Goal: Transaction & Acquisition: Purchase product/service

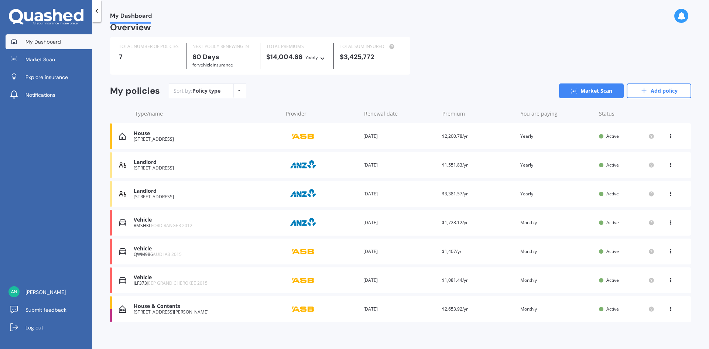
scroll to position [14, 0]
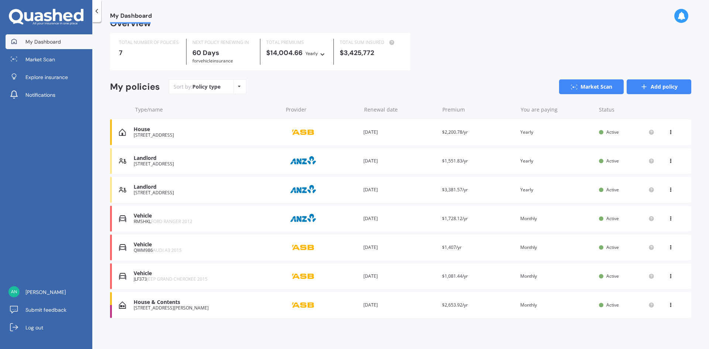
click at [650, 85] on link "Add policy" at bounding box center [659, 86] width 65 height 15
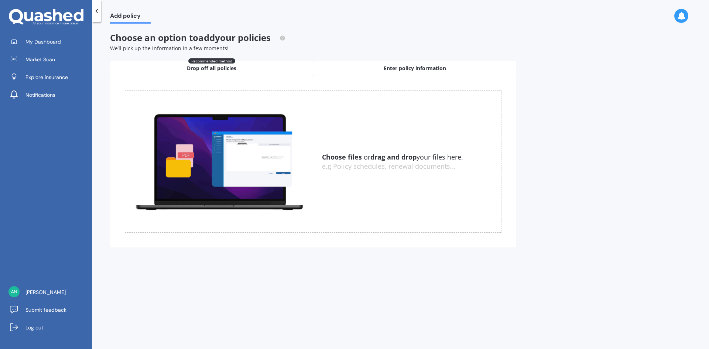
click at [429, 72] on span "Enter policy information" at bounding box center [415, 68] width 62 height 7
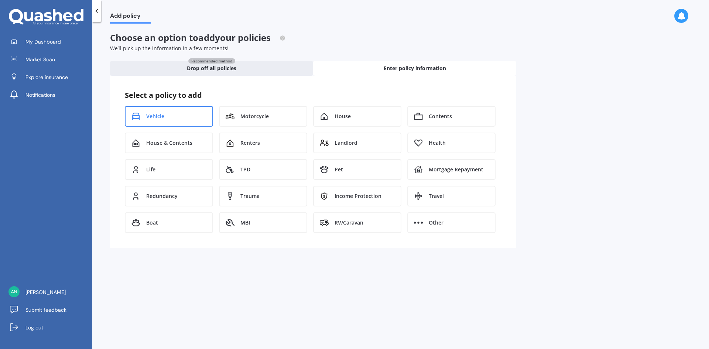
click at [169, 116] on div "Vehicle" at bounding box center [169, 116] width 88 height 21
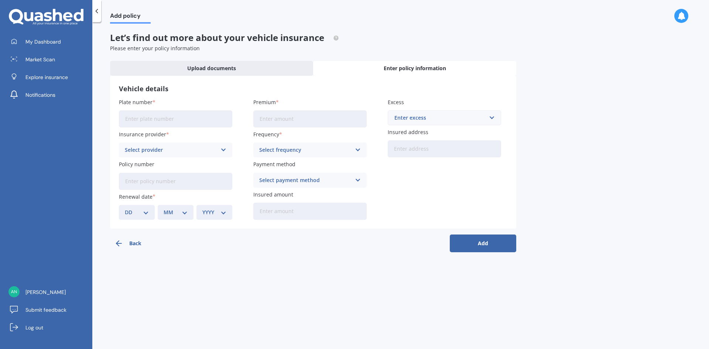
click at [168, 119] on input "Plate number" at bounding box center [175, 118] width 113 height 17
type input "RJE802"
click at [159, 148] on div "Select provider" at bounding box center [171, 150] width 92 height 8
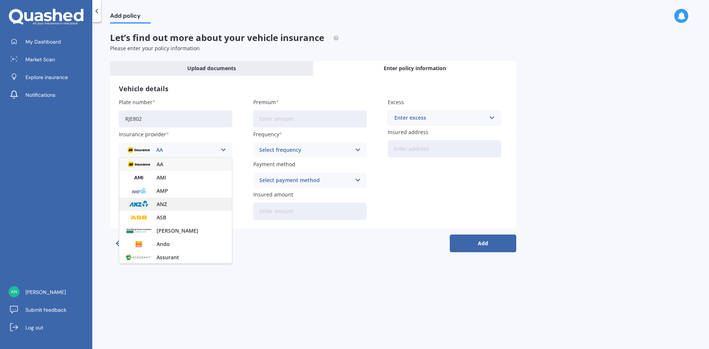
click at [153, 206] on div "ANZ" at bounding box center [175, 204] width 113 height 13
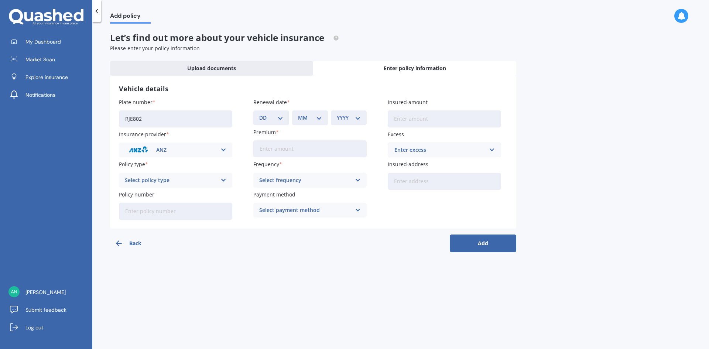
click at [154, 181] on div "Select policy type" at bounding box center [171, 180] width 92 height 8
click at [152, 222] on span "Comprehensive" at bounding box center [144, 221] width 39 height 5
click at [167, 208] on input "Policy number" at bounding box center [175, 211] width 113 height 17
paste input "ANZ 4781213"
type input "ANZ 4781213"
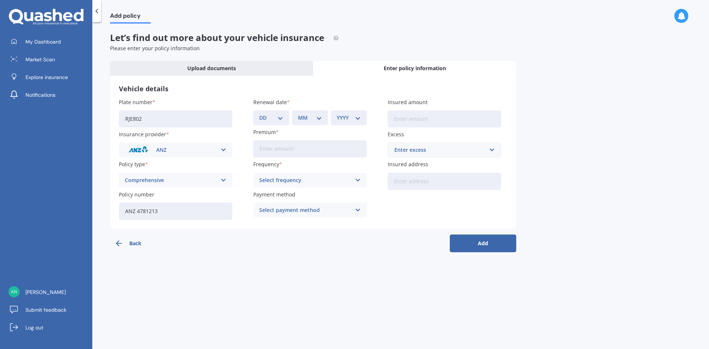
click at [271, 149] on input "Premium" at bounding box center [309, 148] width 113 height 17
paste input "$436.51"
type input "$436.51"
click at [310, 183] on div "Select frequency" at bounding box center [305, 180] width 92 height 8
click at [295, 236] on div "Monthly" at bounding box center [310, 234] width 113 height 13
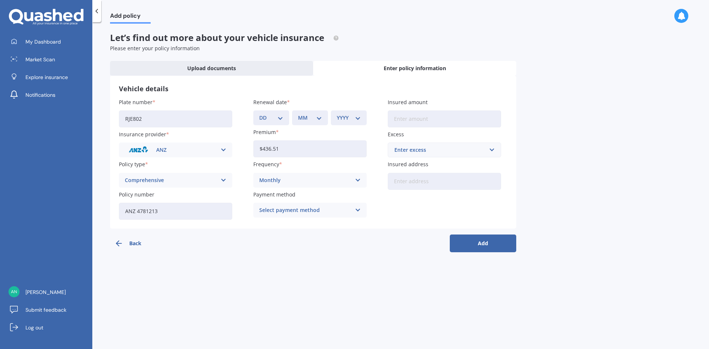
click at [324, 210] on div "Select payment method" at bounding box center [305, 210] width 92 height 8
click at [318, 227] on span "Direct debit - bank account" at bounding box center [294, 224] width 69 height 5
click at [408, 122] on input "Insured amount" at bounding box center [444, 118] width 113 height 17
paste input "$86,800"
type input "$86,800"
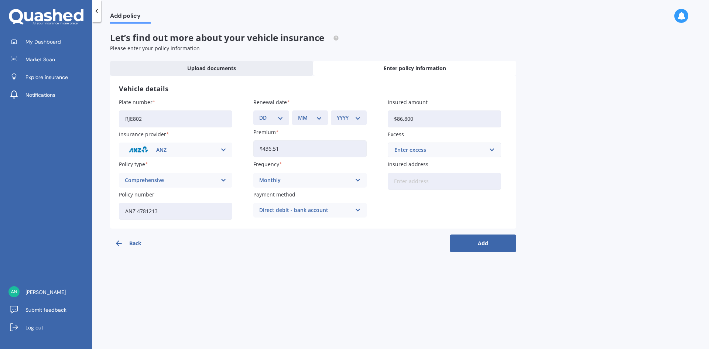
click at [405, 152] on div "Enter excess" at bounding box center [439, 150] width 91 height 8
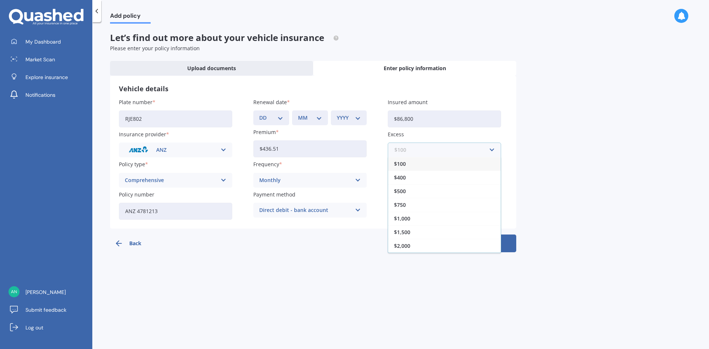
click at [403, 149] on input "text" at bounding box center [442, 150] width 107 height 14
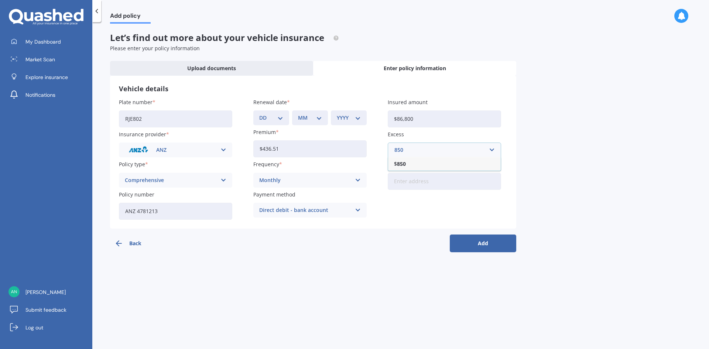
type input "850"
click at [400, 163] on b "850" at bounding box center [401, 163] width 9 height 5
click at [406, 186] on input "Insured address" at bounding box center [444, 181] width 113 height 17
click at [450, 184] on input "4 Vanquish Place FlagstaffHamilton, -- Select State / Region -- 3210" at bounding box center [444, 181] width 113 height 17
click at [416, 183] on input "4 Vanquish Place FlagstaffHamilton, -- Select State / Region -- 3210" at bounding box center [444, 181] width 113 height 17
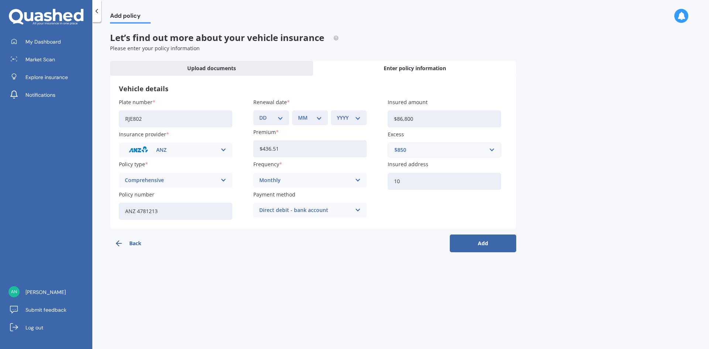
type input "0"
type input "[STREET_ADDRESS][PERSON_NAME]"
click at [484, 244] on button "Add" at bounding box center [483, 244] width 66 height 18
click at [280, 120] on select "DD 01 02 03 04 05 06 07 08 09 10 11 12 13 14 15 16 17 18 19 20 21 22 23 24 25 2…" at bounding box center [275, 118] width 21 height 8
click at [281, 114] on select "DD 01 02 03 04 05 06 07 08 09 10 11 12 13 14 15 16 17 18 19 20 21 22 23 24 25 2…" at bounding box center [275, 118] width 21 height 8
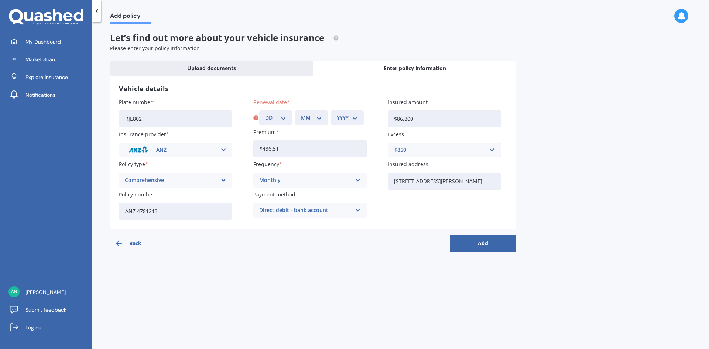
select select "28"
click at [265, 114] on select "DD 01 02 03 04 05 06 07 08 09 10 11 12 13 14 15 16 17 18 19 20 21 22 23 24 25 2…" at bounding box center [275, 118] width 21 height 8
click at [307, 121] on select "MM 01 02 03 04 05 06 07 08 09 10 11 12" at bounding box center [311, 118] width 21 height 8
select select "10"
click at [301, 114] on select "MM 01 02 03 04 05 06 07 08 09 10 11 12" at bounding box center [311, 118] width 21 height 8
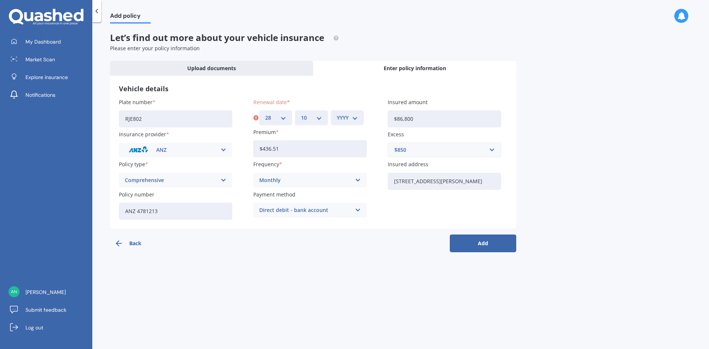
click at [348, 117] on select "YYYY 2027 2026 2025 2024 2023 2022 2021 2020 2019 2018 2017 2016 2015 2014 2013…" at bounding box center [347, 118] width 21 height 8
select select "2025"
click at [337, 114] on select "YYYY 2027 2026 2025 2024 2023 2022 2021 2020 2019 2018 2017 2016 2015 2014 2013…" at bounding box center [347, 118] width 21 height 8
click at [461, 244] on button "Add" at bounding box center [483, 244] width 66 height 18
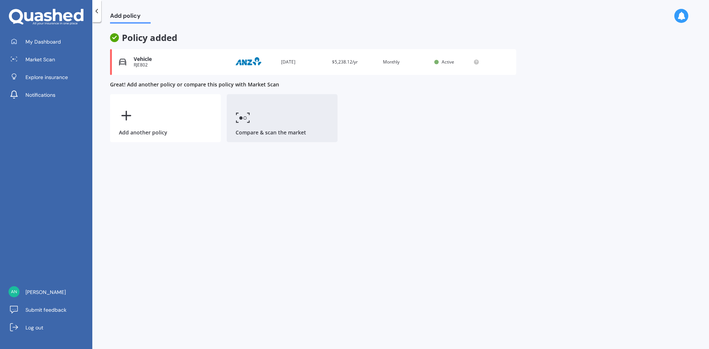
click at [251, 121] on link "Compare & scan the market" at bounding box center [282, 118] width 111 height 48
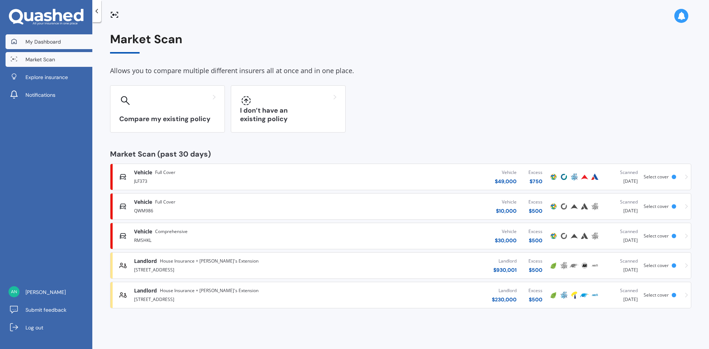
click at [57, 39] on span "My Dashboard" at bounding box center [42, 41] width 35 height 7
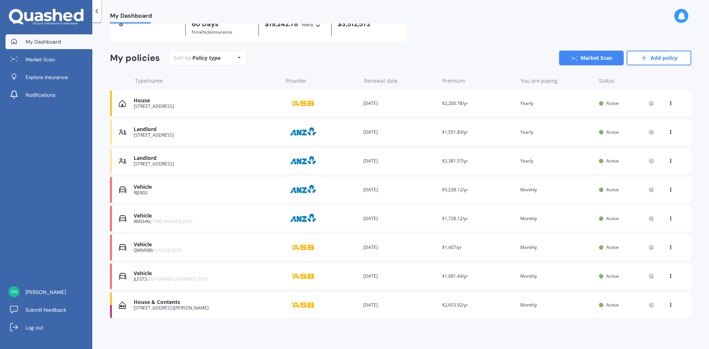
scroll to position [42, 0]
click at [144, 194] on div "RJE802" at bounding box center [206, 192] width 145 height 5
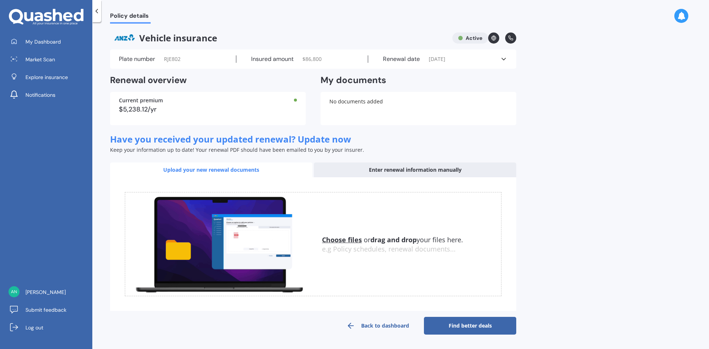
click at [492, 330] on link "Find better deals" at bounding box center [470, 326] width 92 height 18
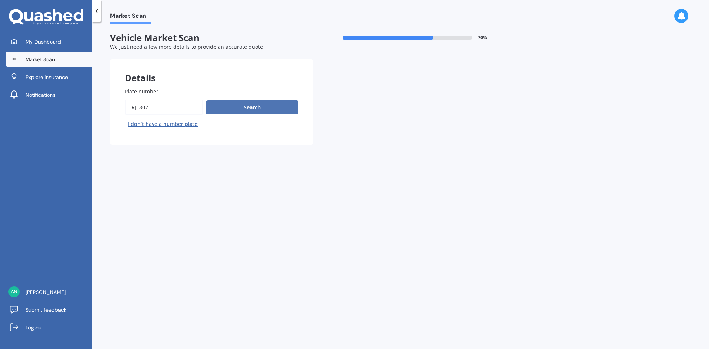
click at [246, 110] on button "Search" at bounding box center [252, 107] width 92 height 14
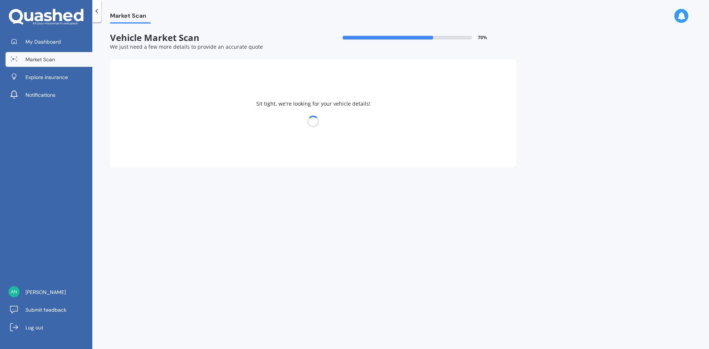
select select "FORD"
select select "RANGER"
select select "13"
select select "04"
select select "1976"
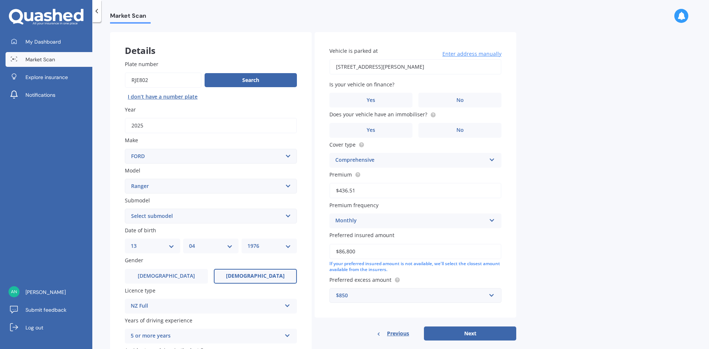
scroll to position [74, 0]
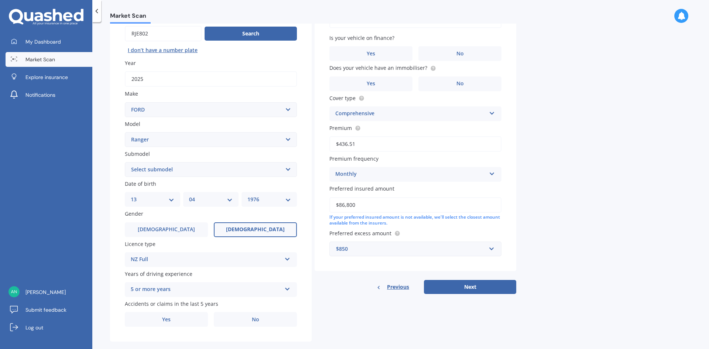
click at [288, 168] on select "Select submodel 4X2 3.2 Litre Turbo Diesel 4X2 XL 2.2 Litre Turbo Diesel 4X2 XL…" at bounding box center [211, 169] width 172 height 15
select select "RAPTOR"
click at [125, 162] on select "Select submodel 4X2 3.2 Litre Turbo Diesel 4X2 XL 2.2 Litre Turbo Diesel 4X2 XL…" at bounding box center [211, 169] width 172 height 15
click at [174, 201] on select "DD 01 02 03 04 05 06 07 08 09 10 11 12 13 14 15 16 17 18 19 20 21 22 23 24 25 2…" at bounding box center [153, 199] width 44 height 8
select select "21"
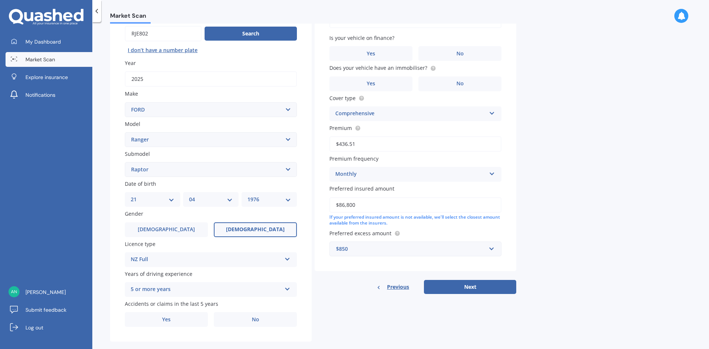
click at [131, 195] on select "DD 01 02 03 04 05 06 07 08 09 10 11 12 13 14 15 16 17 18 19 20 21 22 23 24 25 2…" at bounding box center [153, 199] width 44 height 8
click at [226, 198] on select "MM 01 02 03 04 05 06 07 08 09 10 11 12" at bounding box center [211, 199] width 44 height 8
select select "11"
click at [189, 195] on select "MM 01 02 03 04 05 06 07 08 09 10 11 12" at bounding box center [211, 199] width 44 height 8
click at [260, 199] on select "YYYY 2025 2024 2023 2022 2021 2020 2019 2018 2017 2016 2015 2014 2013 2012 2011…" at bounding box center [269, 199] width 44 height 8
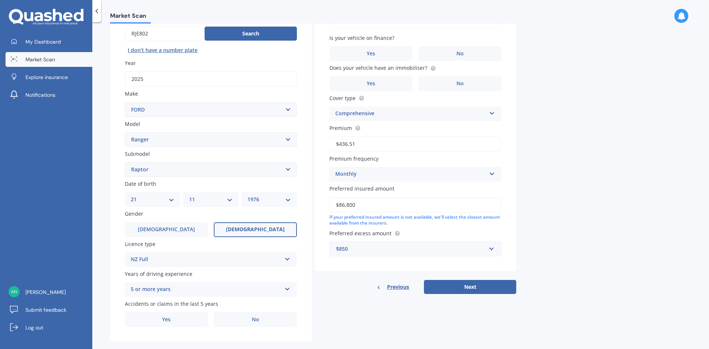
select select "1971"
click at [247, 195] on select "YYYY 2025 2024 2023 2022 2021 2020 2019 2018 2017 2016 2015 2014 2013 2012 2011…" at bounding box center [269, 199] width 44 height 8
click at [168, 230] on span "[DEMOGRAPHIC_DATA]" at bounding box center [166, 229] width 59 height 6
click at [0, 0] on input "[DEMOGRAPHIC_DATA]" at bounding box center [0, 0] width 0 height 0
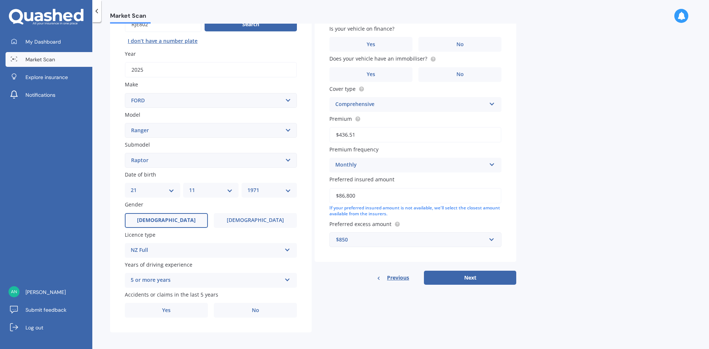
scroll to position [86, 0]
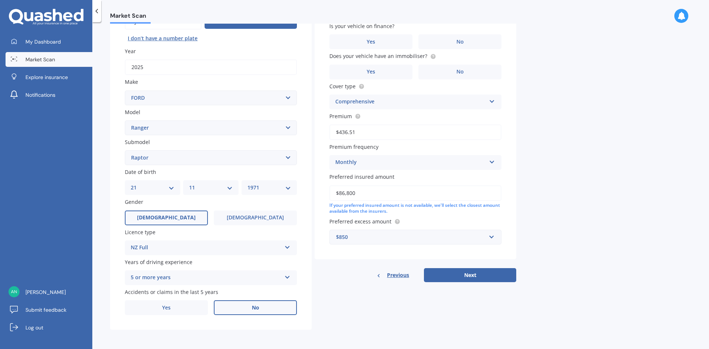
click at [244, 311] on label "No" at bounding box center [255, 307] width 83 height 15
click at [0, 0] on input "No" at bounding box center [0, 0] width 0 height 0
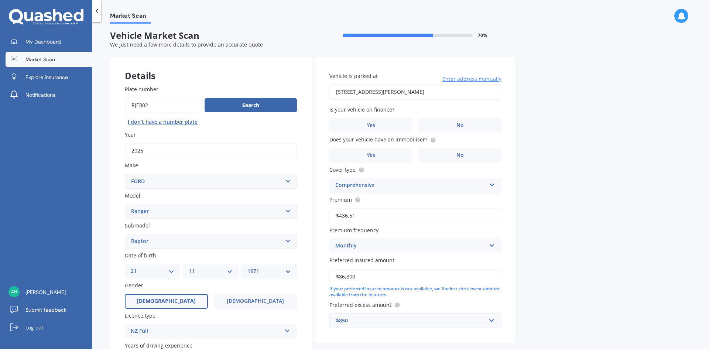
scroll to position [0, 0]
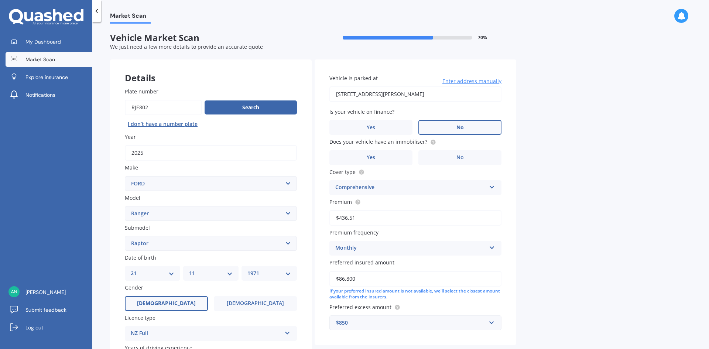
click at [473, 132] on label "No" at bounding box center [459, 127] width 83 height 15
click at [0, 0] on input "No" at bounding box center [0, 0] width 0 height 0
click at [431, 142] on circle at bounding box center [433, 142] width 5 height 5
click at [400, 155] on label "Yes" at bounding box center [370, 157] width 83 height 15
click at [0, 0] on input "Yes" at bounding box center [0, 0] width 0 height 0
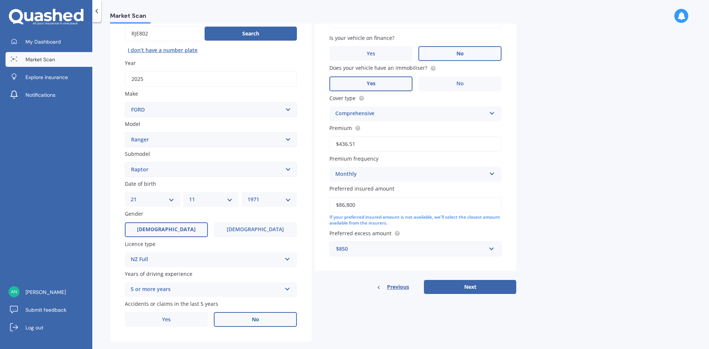
scroll to position [86, 0]
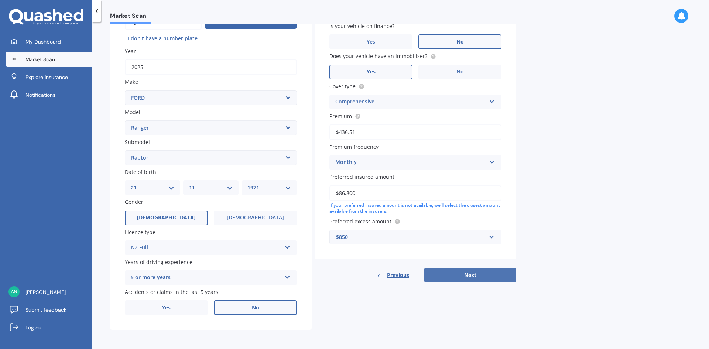
click at [456, 275] on button "Next" at bounding box center [470, 275] width 92 height 14
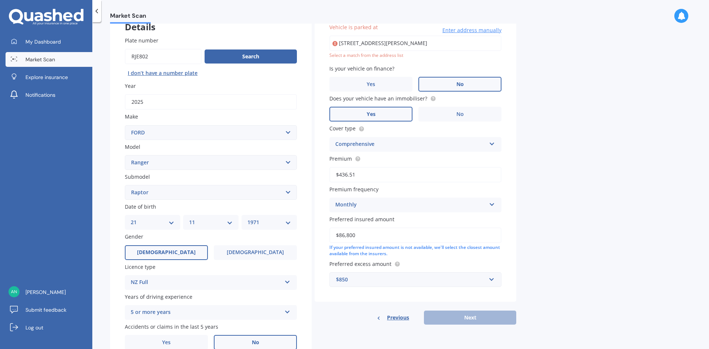
scroll to position [51, 0]
type input "[STREET_ADDRESS][PERSON_NAME]"
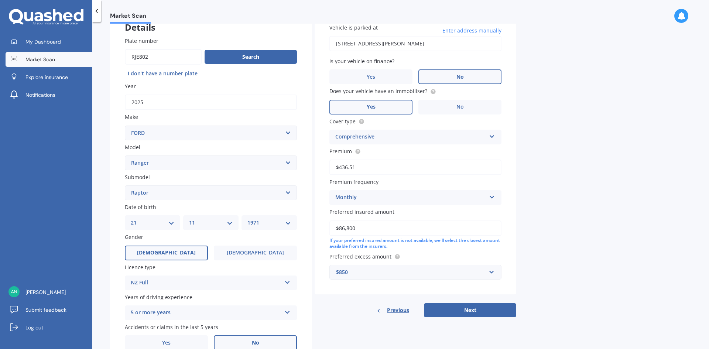
scroll to position [86, 0]
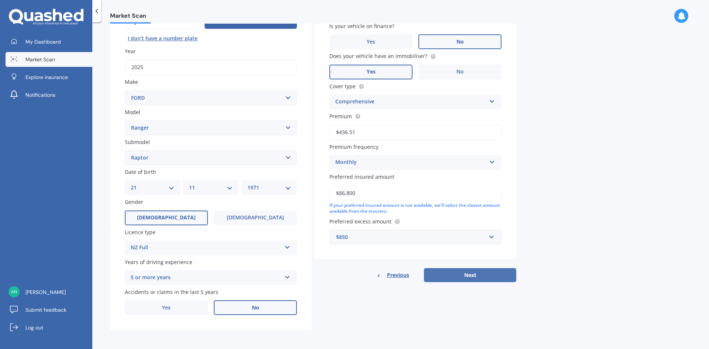
click at [445, 275] on button "Next" at bounding box center [470, 275] width 92 height 14
select select "21"
select select "11"
select select "1971"
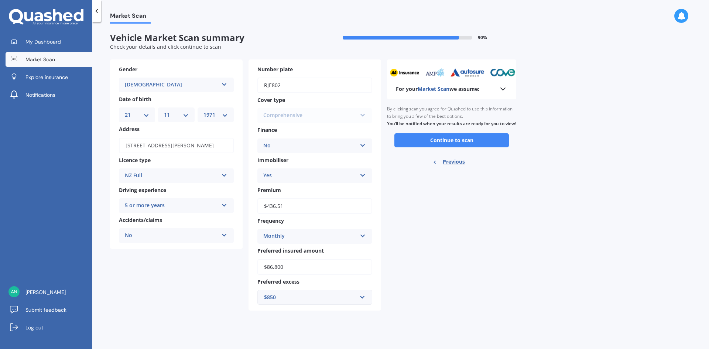
scroll to position [0, 0]
click at [423, 147] on button "Continue to scan" at bounding box center [451, 140] width 114 height 14
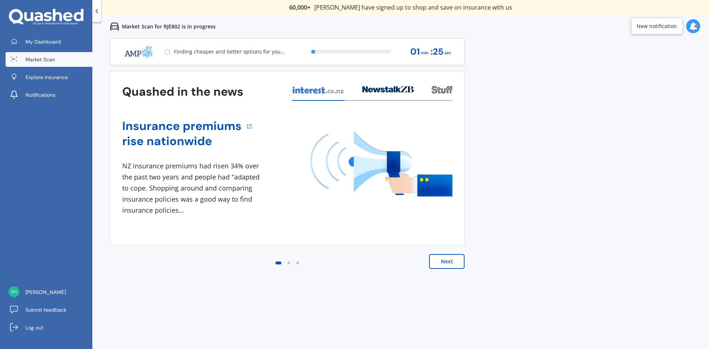
click at [447, 261] on button "Next" at bounding box center [446, 261] width 35 height 15
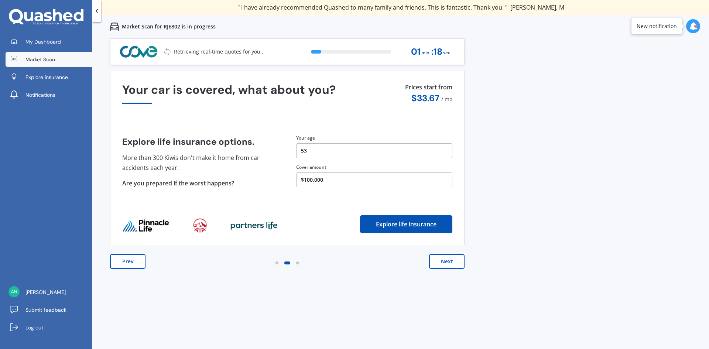
click at [447, 261] on button "Next" at bounding box center [446, 261] width 35 height 15
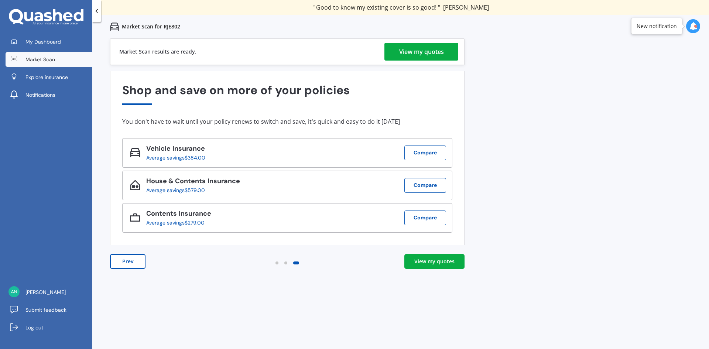
click at [412, 57] on div "View my quotes" at bounding box center [421, 52] width 45 height 18
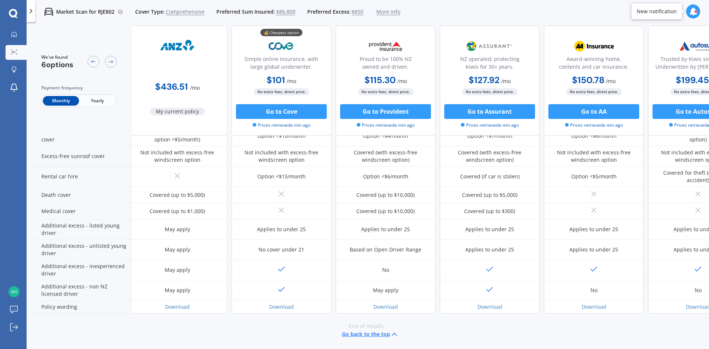
scroll to position [287, 0]
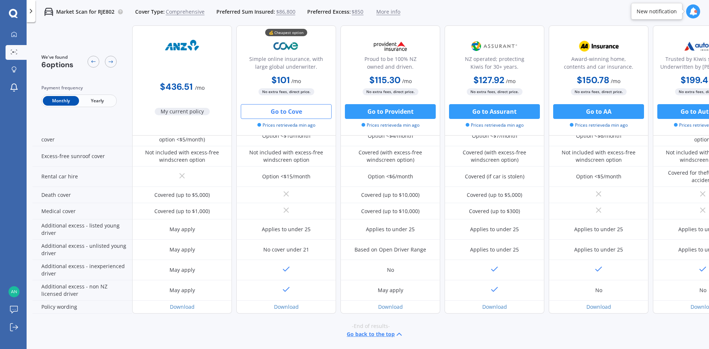
click at [262, 114] on button "Go to Cove" at bounding box center [286, 111] width 91 height 15
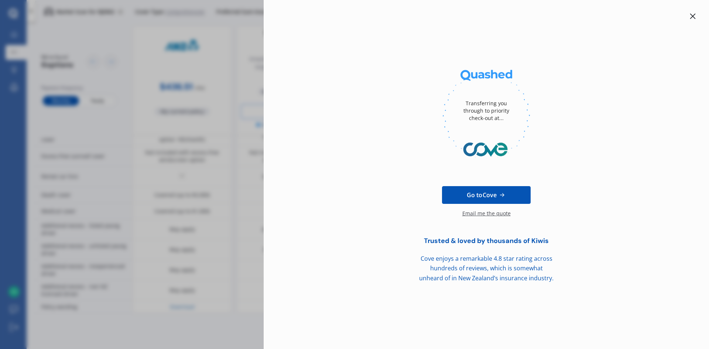
click at [697, 18] on div at bounding box center [692, 16] width 9 height 9
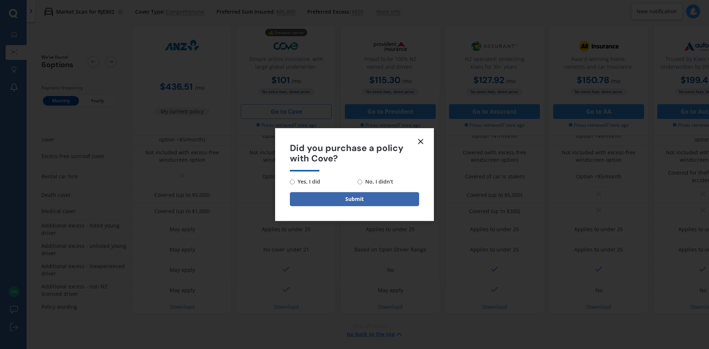
click at [357, 183] on div "Yes, I did No, I didn't" at bounding box center [354, 181] width 129 height 9
click at [360, 180] on input "No, I didn't" at bounding box center [360, 181] width 5 height 5
radio input "true"
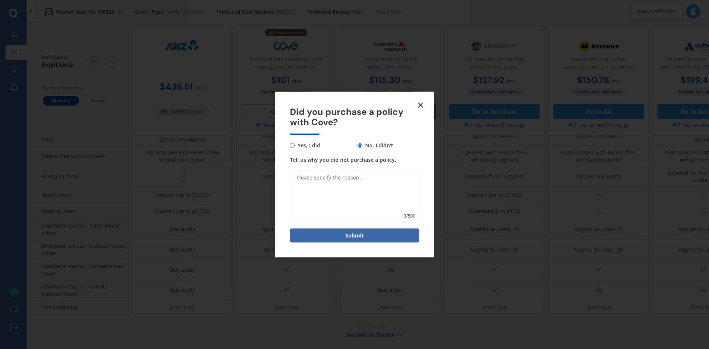
click at [298, 178] on textarea "Tell us why you did not purchase a policy." at bounding box center [354, 197] width 129 height 52
type textarea "Want coer for U21 as well"
click at [401, 234] on button "Submit" at bounding box center [354, 236] width 129 height 14
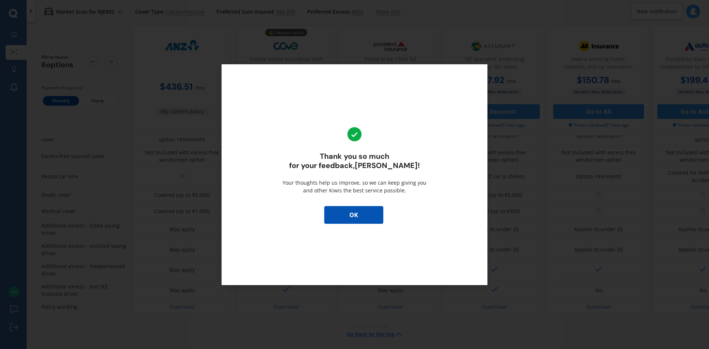
click at [341, 212] on button "OK" at bounding box center [353, 215] width 59 height 18
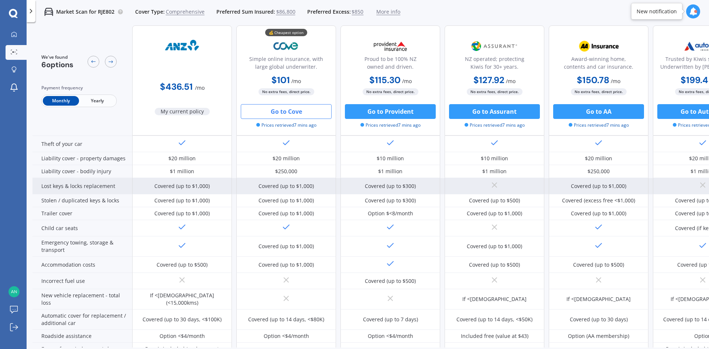
scroll to position [0, 0]
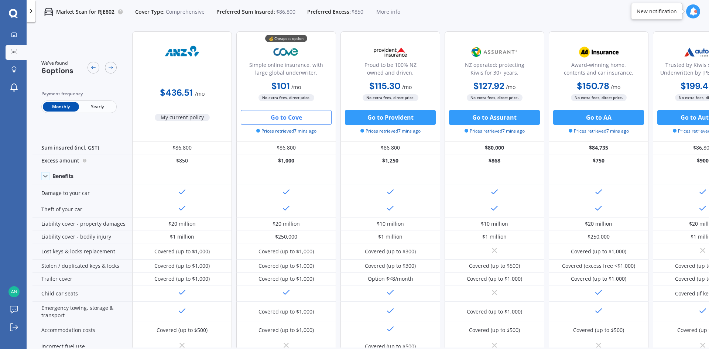
drag, startPoint x: 656, startPoint y: 348, endPoint x: 680, endPoint y: 343, distance: 24.1
click at [680, 343] on div "We've found 6 options Payment frequency Monthly Yearly $436.51 / mo My current …" at bounding box center [371, 198] width 677 height 347
click at [489, 117] on button "Go to Assurant" at bounding box center [494, 117] width 91 height 15
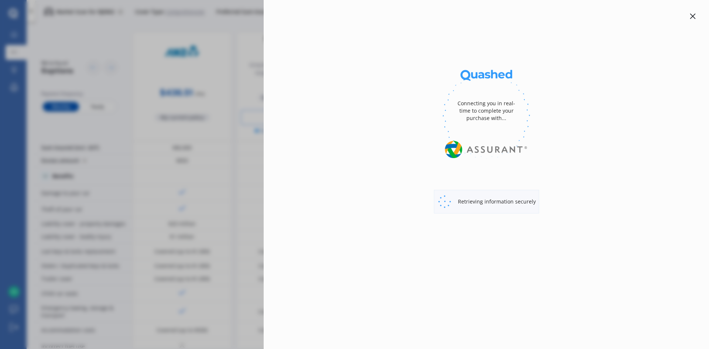
select select "full"
select select "0"
select select "[GEOGRAPHIC_DATA]"
select select "FORD"
select select "RANGER"
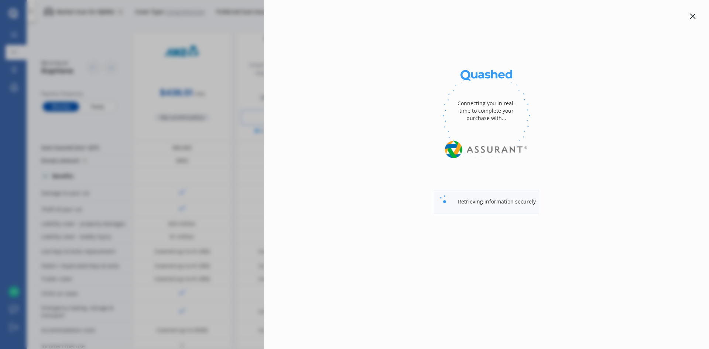
select select "RAPTOR"
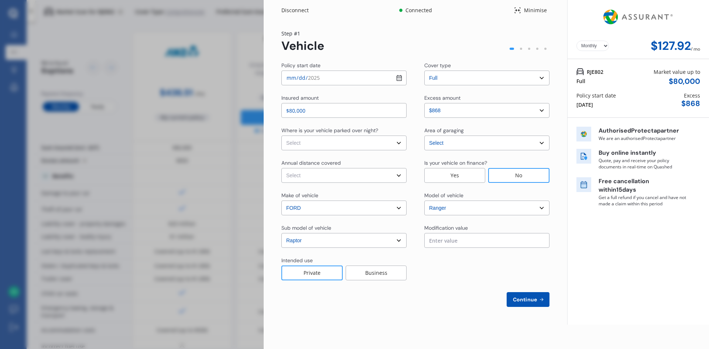
click at [294, 110] on input "$80,000" at bounding box center [343, 110] width 125 height 15
type input "$87,000"
click at [322, 144] on select "Select In a garage On own property On street or road" at bounding box center [343, 143] width 125 height 15
select select "On own property"
click at [281, 136] on select "Select In a garage On own property On street or road" at bounding box center [343, 143] width 125 height 15
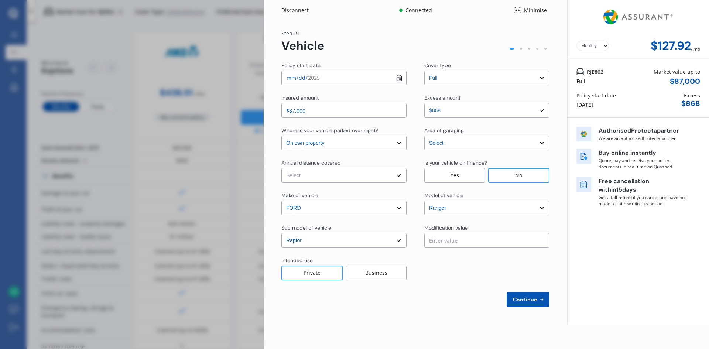
click at [321, 175] on select "Select Low (less than 15,000km per year) Average (15,000-30,000km per year) Hig…" at bounding box center [343, 175] width 125 height 15
select select "20000"
click at [281, 168] on select "Select Low (less than 15,000km per year) Average (15,000-30,000km per year) Hig…" at bounding box center [343, 175] width 125 height 15
click at [382, 277] on div "Business" at bounding box center [376, 273] width 61 height 15
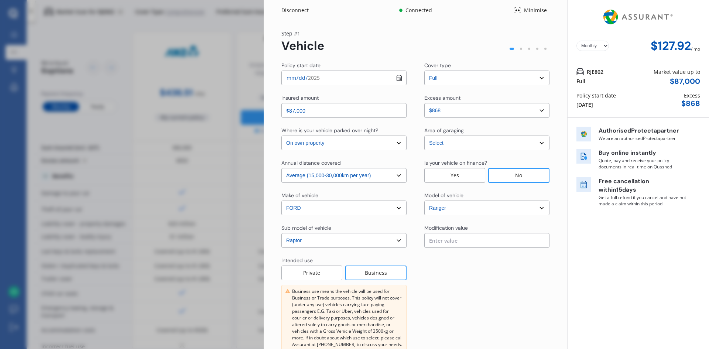
click at [537, 111] on select "Select excess amount $868 $1,368 $1,868" at bounding box center [486, 110] width 125 height 15
click at [424, 103] on select "Select excess amount $868 $1,368 $1,868" at bounding box center [486, 110] width 125 height 15
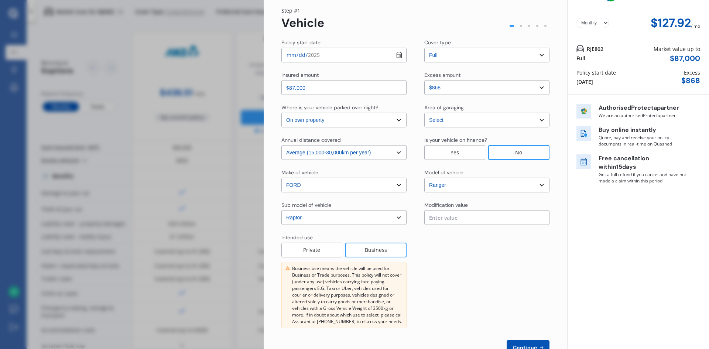
scroll to position [47, 0]
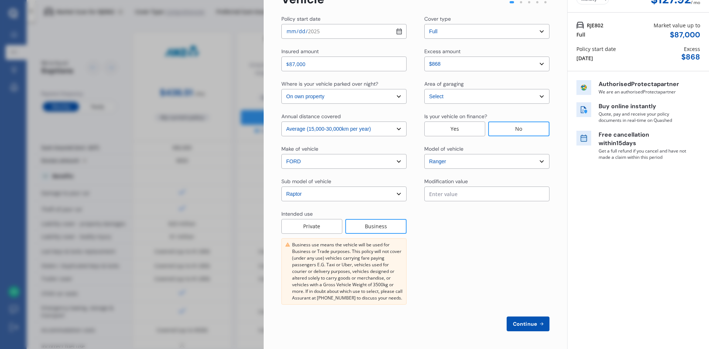
click at [512, 323] on span "Continue" at bounding box center [525, 324] width 27 height 6
select select "Mr"
select select "21"
select select "11"
select select "1971"
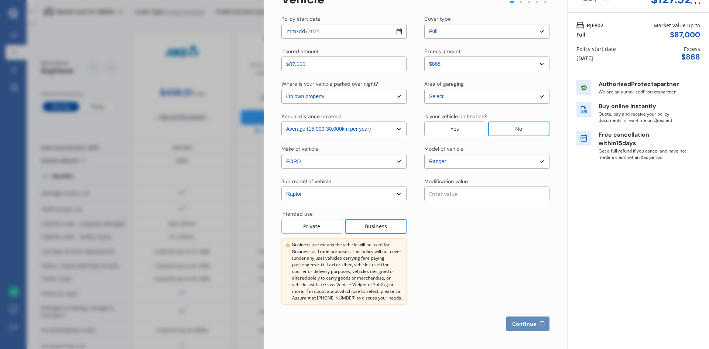
select select "full"
select select "more than 4 years"
select select "[GEOGRAPHIC_DATA]"
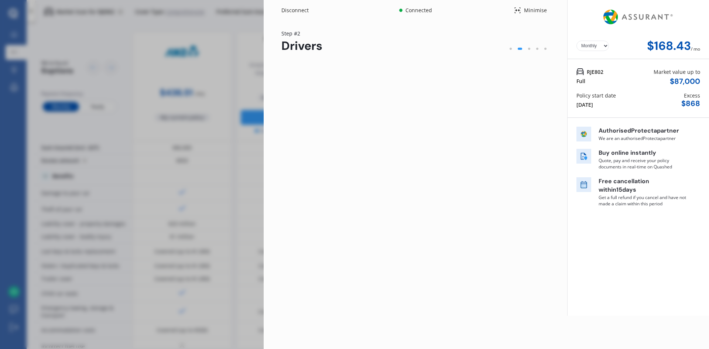
scroll to position [0, 0]
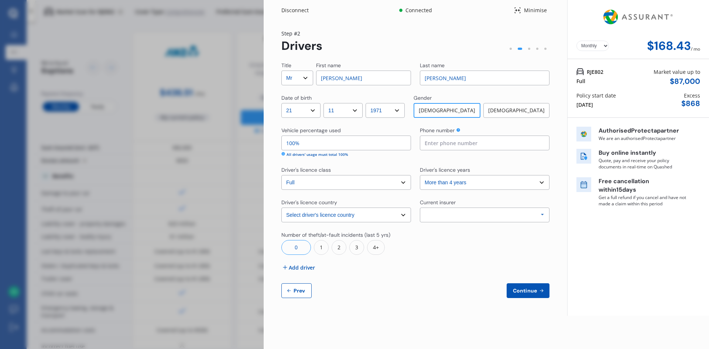
drag, startPoint x: 333, startPoint y: 80, endPoint x: 318, endPoint y: 83, distance: 15.4
click at [318, 83] on input "[PERSON_NAME]" at bounding box center [363, 78] width 95 height 15
type input "[PERSON_NAME]"
click at [310, 145] on input "100%" at bounding box center [346, 143] width 130 height 15
click at [297, 269] on span "Add driver" at bounding box center [302, 268] width 26 height 8
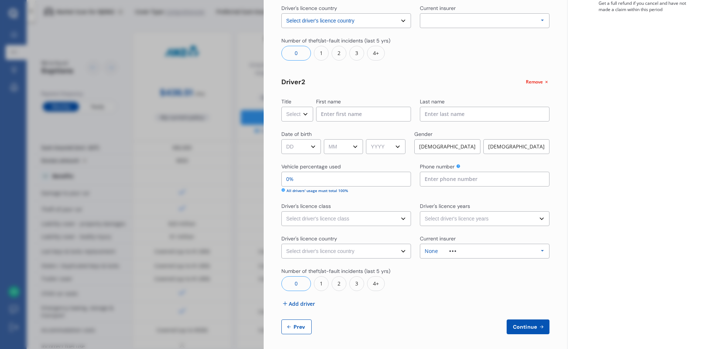
scroll to position [197, 0]
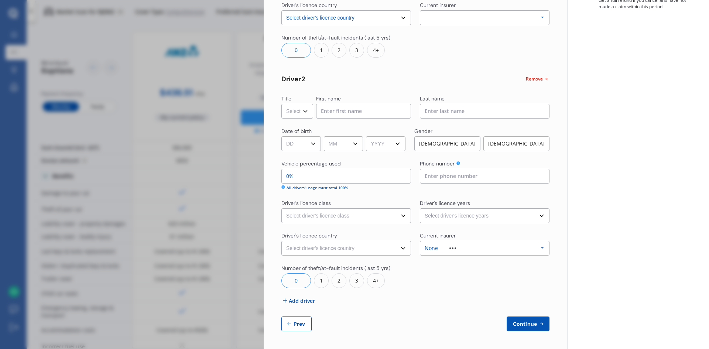
click at [306, 113] on select "Select Mr Mrs Miss Ms Dr" at bounding box center [297, 111] width 32 height 15
select select "Mrs"
click at [281, 104] on select "Select Mr Mrs Miss Ms Dr" at bounding box center [297, 111] width 32 height 15
click at [329, 109] on input at bounding box center [363, 111] width 95 height 15
type input "[PERSON_NAME]"
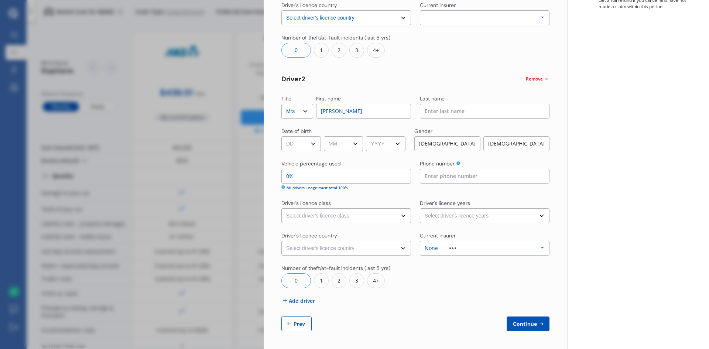
type input "[PERSON_NAME]"
type input "021647987"
select select "[GEOGRAPHIC_DATA]"
click at [311, 145] on select "DD 01 02 03 04 05 06 07 08 09 10 11 12 13 14 15 16 17 18 19 20 21 22 23 24 25 2…" at bounding box center [301, 143] width 40 height 15
select select "13"
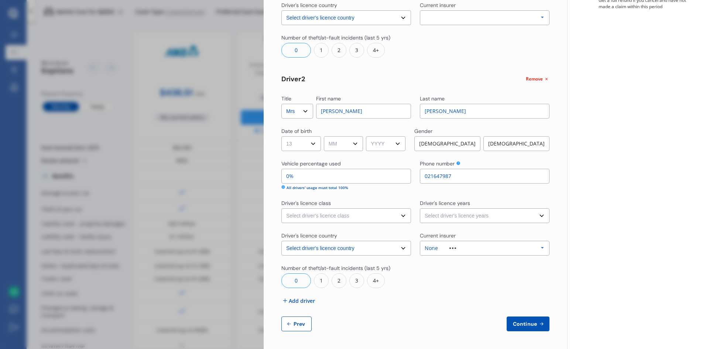
click at [281, 136] on select "DD 01 02 03 04 05 06 07 08 09 10 11 12 13 14 15 16 17 18 19 20 21 22 23 24 25 2…" at bounding box center [301, 143] width 40 height 15
click at [348, 146] on select "MM 01 02 03 04 05 06 07 08 09 10 11 12" at bounding box center [344, 143] width 40 height 15
select select "04"
click at [325, 136] on select "MM 01 02 03 04 05 06 07 08 09 10 11 12" at bounding box center [344, 143] width 40 height 15
click at [382, 141] on select "YYYY 2009 2008 2007 2006 2005 2004 2003 2002 2001 2000 1999 1998 1997 1996 1995…" at bounding box center [386, 143] width 40 height 15
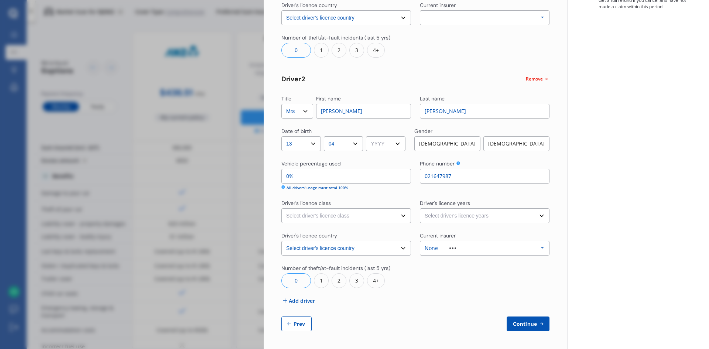
click at [394, 140] on select "YYYY 2009 2008 2007 2006 2005 2004 2003 2002 2001 2000 1999 1998 1997 1996 1995…" at bounding box center [386, 143] width 40 height 15
select select "1976"
click at [312, 179] on input "0%" at bounding box center [346, 176] width 130 height 15
type input "99%"
type input "1%"
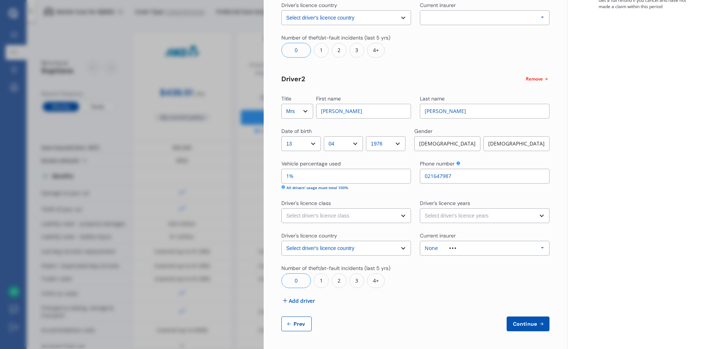
type input "90%"
type input "10%"
click at [304, 216] on select "Select driver's licence class None Learner Restricted Full" at bounding box center [346, 215] width 130 height 15
select select "full"
click at [281, 208] on select "Select driver's licence class None Learner Restricted Full" at bounding box center [346, 215] width 130 height 15
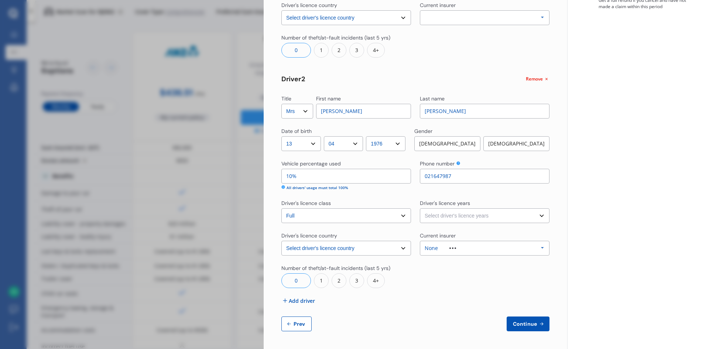
click at [495, 141] on div "[DEMOGRAPHIC_DATA]" at bounding box center [516, 143] width 66 height 15
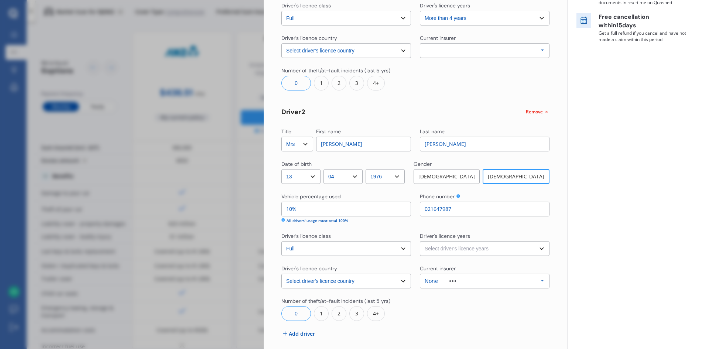
scroll to position [49, 0]
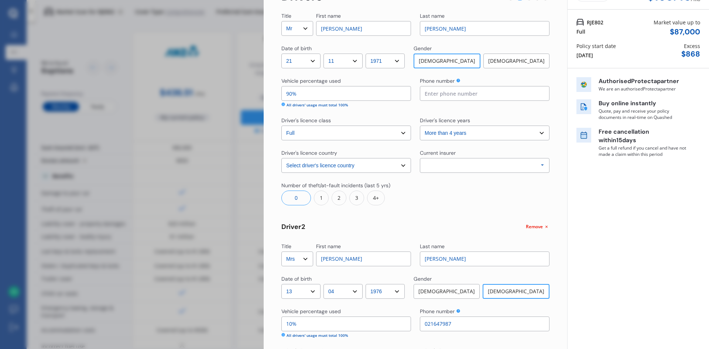
click at [438, 92] on input at bounding box center [485, 93] width 130 height 15
type input "021986024"
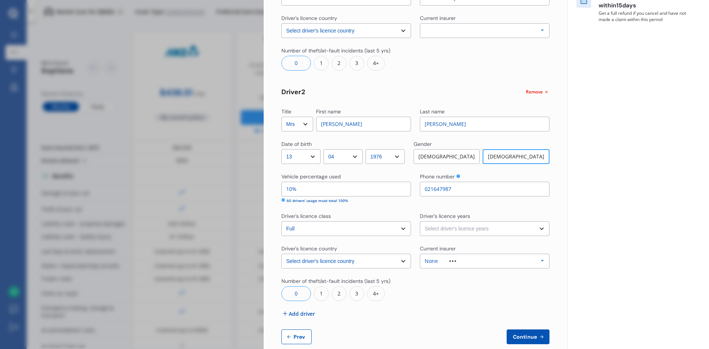
scroll to position [197, 0]
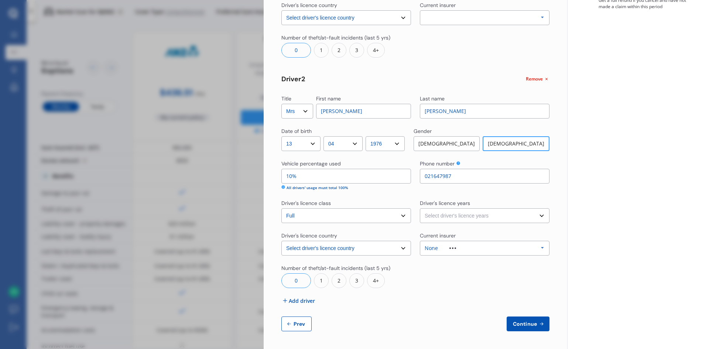
click at [469, 216] on select "Select driver's licence years Less than 1 year 1-2 years 2-4 years More than 4 …" at bounding box center [485, 215] width 130 height 15
select select "more than 4 years"
click at [420, 208] on select "Select driver's licence years Less than 1 year 1-2 years 2-4 years More than 4 …" at bounding box center [485, 215] width 130 height 15
click at [463, 247] on div at bounding box center [453, 247] width 30 height 1
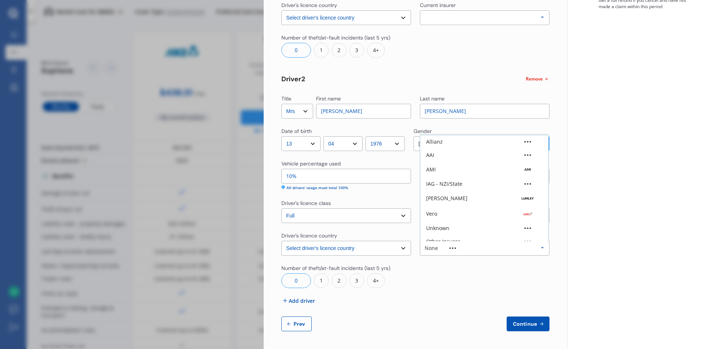
scroll to position [20, 0]
click at [489, 285] on div at bounding box center [485, 276] width 130 height 24
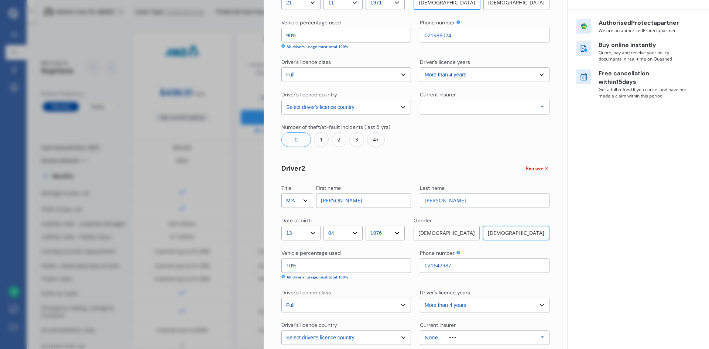
scroll to position [0, 0]
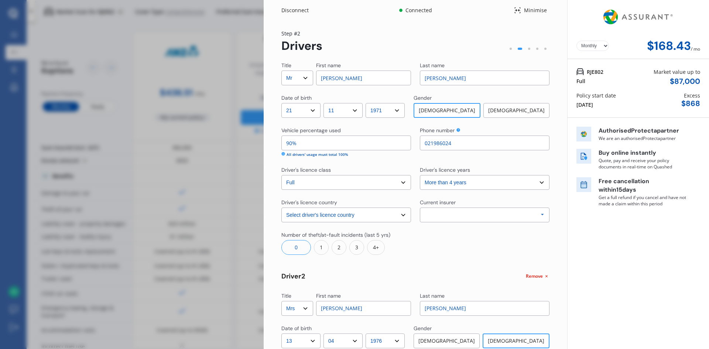
click at [476, 218] on div "Allianz AAI AMI IAG - NZI/State [PERSON_NAME] Vero Unknown Other Insurer None P…" at bounding box center [485, 215] width 130 height 15
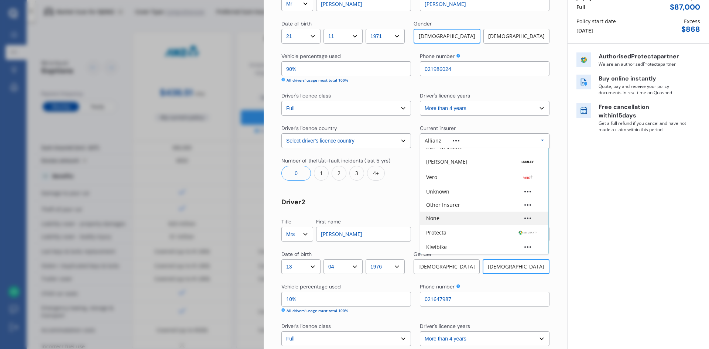
scroll to position [74, 0]
click at [443, 176] on div "Vero" at bounding box center [484, 177] width 116 height 7
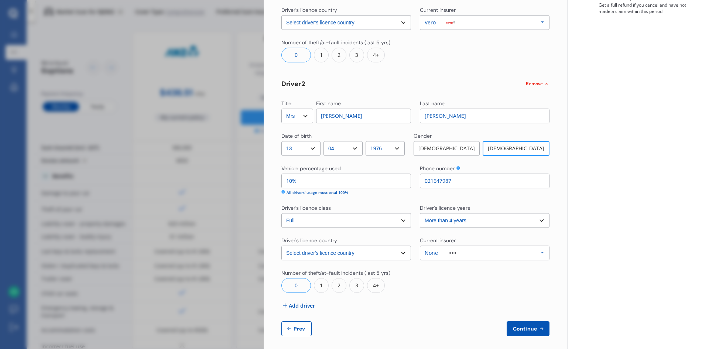
scroll to position [197, 0]
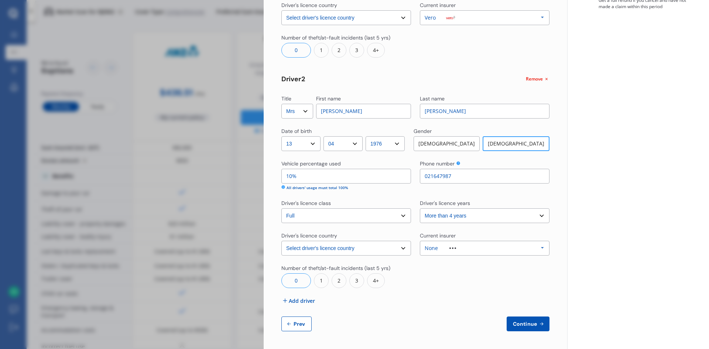
click at [469, 252] on div "None Allianz AAI AMI IAG - NZI/State [PERSON_NAME] Vero Unknown Other Insurer N…" at bounding box center [485, 248] width 130 height 15
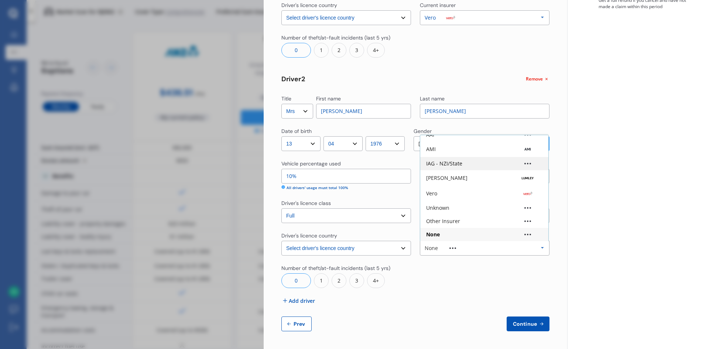
scroll to position [0, 0]
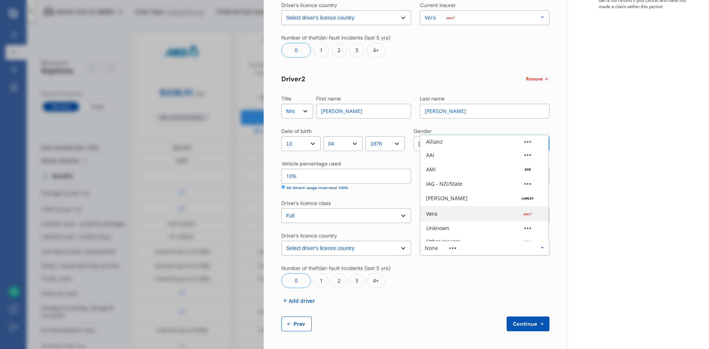
click at [441, 209] on div "Vero" at bounding box center [484, 214] width 128 height 16
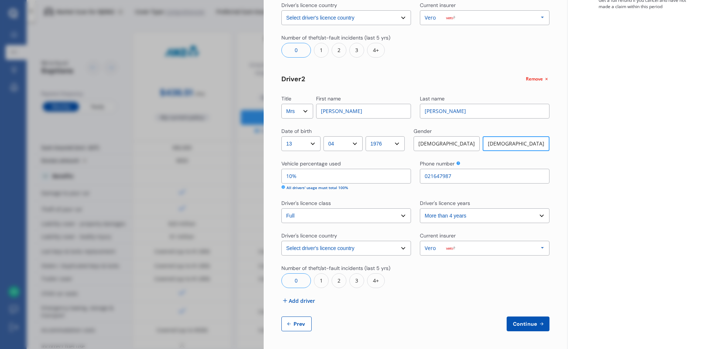
click at [525, 324] on span "Continue" at bounding box center [525, 324] width 27 height 6
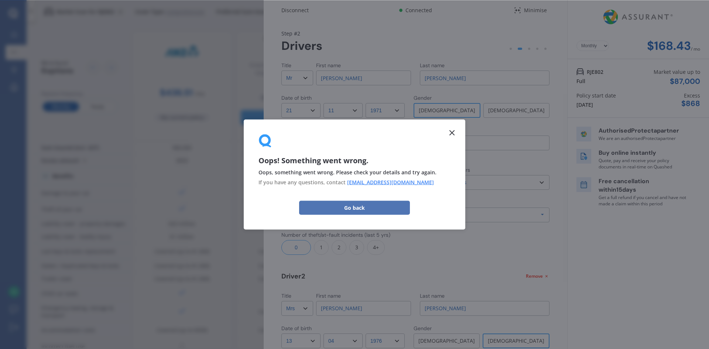
click at [392, 209] on button "Go back" at bounding box center [354, 208] width 111 height 14
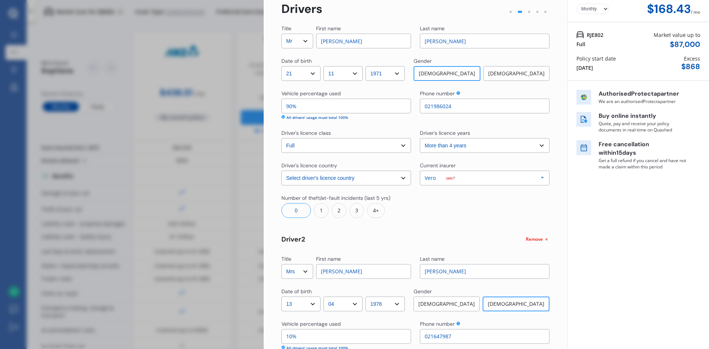
scroll to position [197, 0]
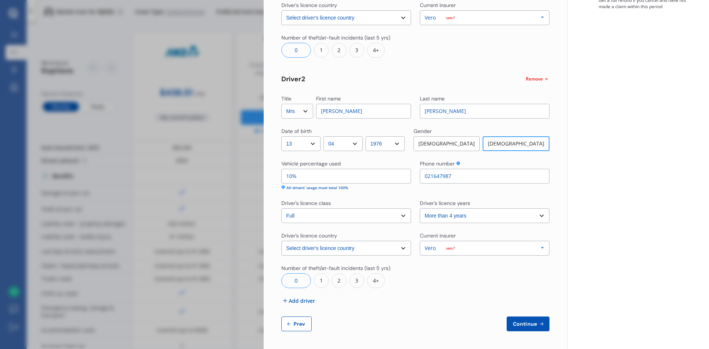
click at [517, 325] on span "Continue" at bounding box center [525, 324] width 27 height 6
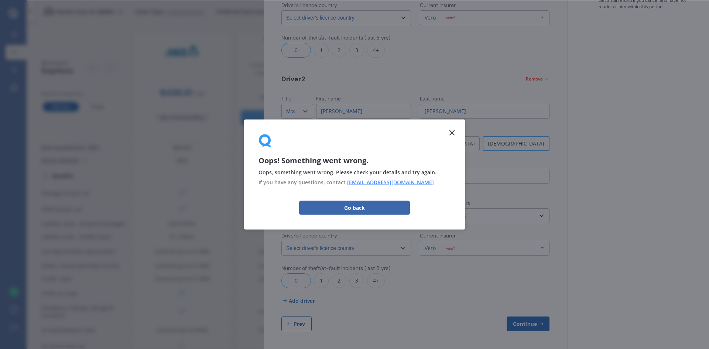
scroll to position [0, 0]
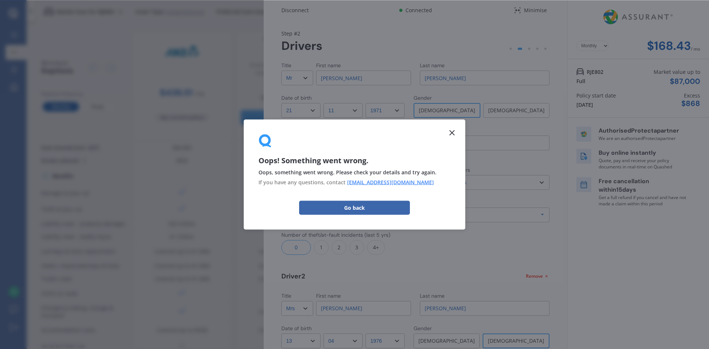
click at [449, 134] on icon at bounding box center [452, 133] width 9 height 9
